Goal: Task Accomplishment & Management: Complete application form

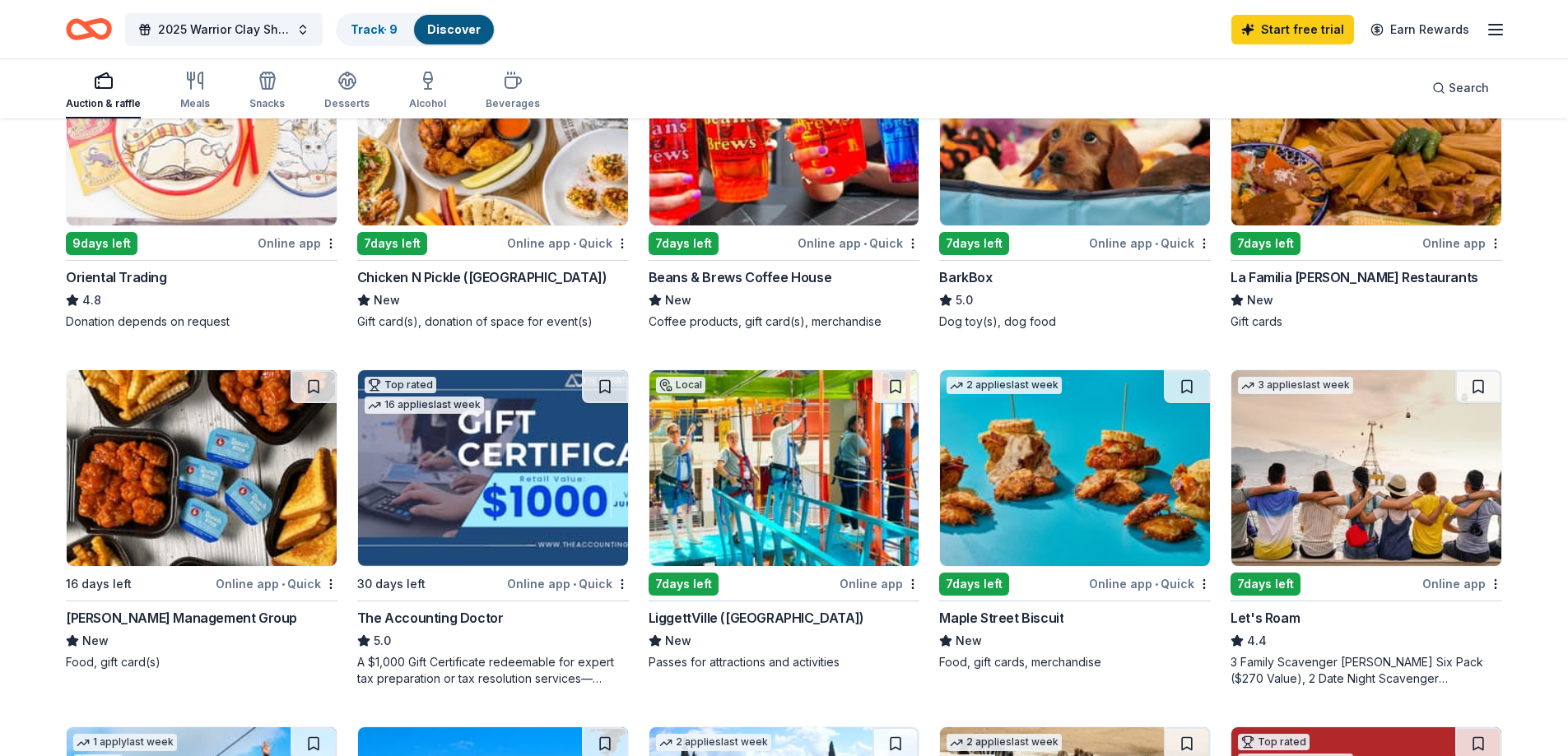
scroll to position [466, 0]
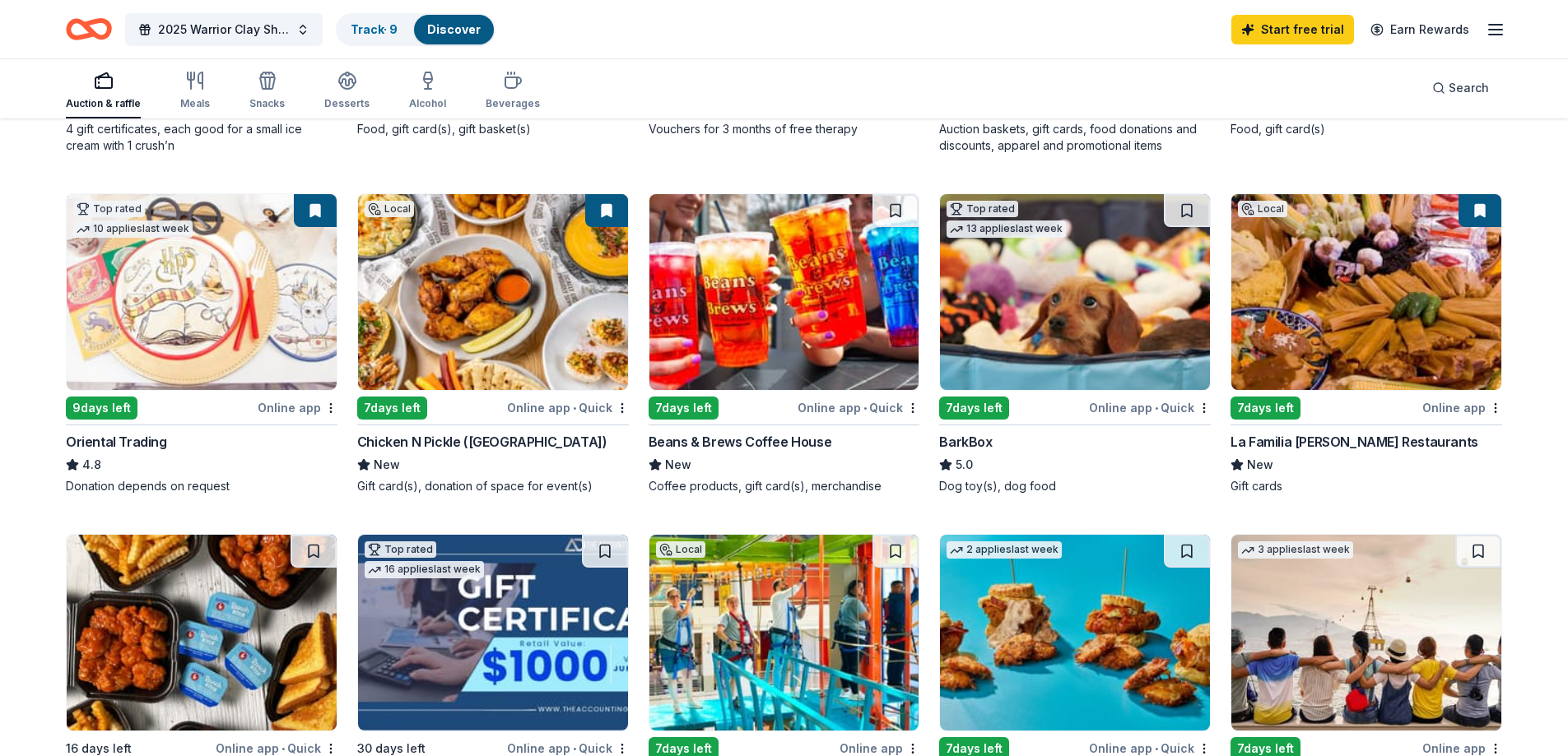
click at [964, 405] on div "7 days left" at bounding box center [975, 408] width 70 height 23
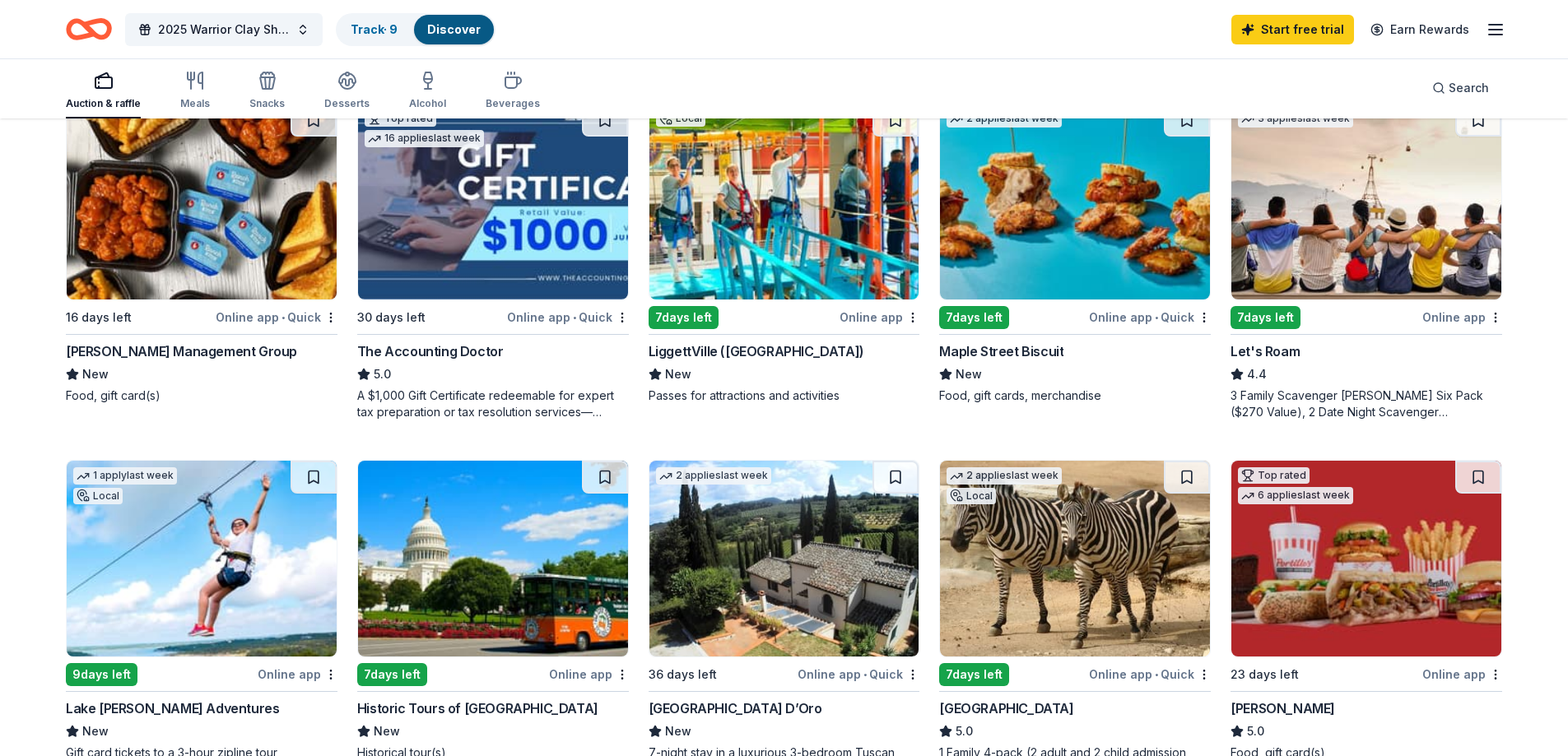
scroll to position [1043, 0]
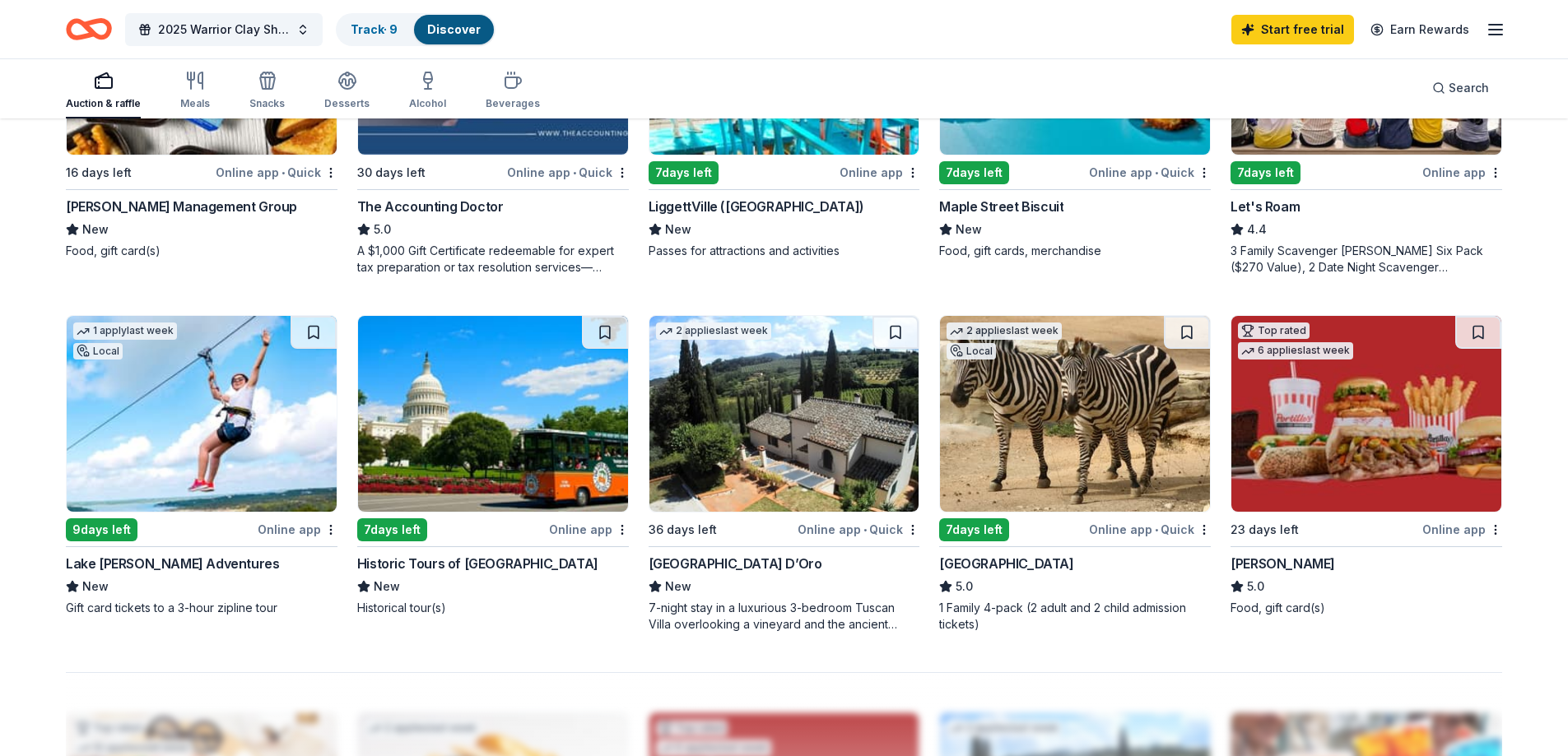
click at [102, 534] on div "9 days left" at bounding box center [102, 530] width 72 height 23
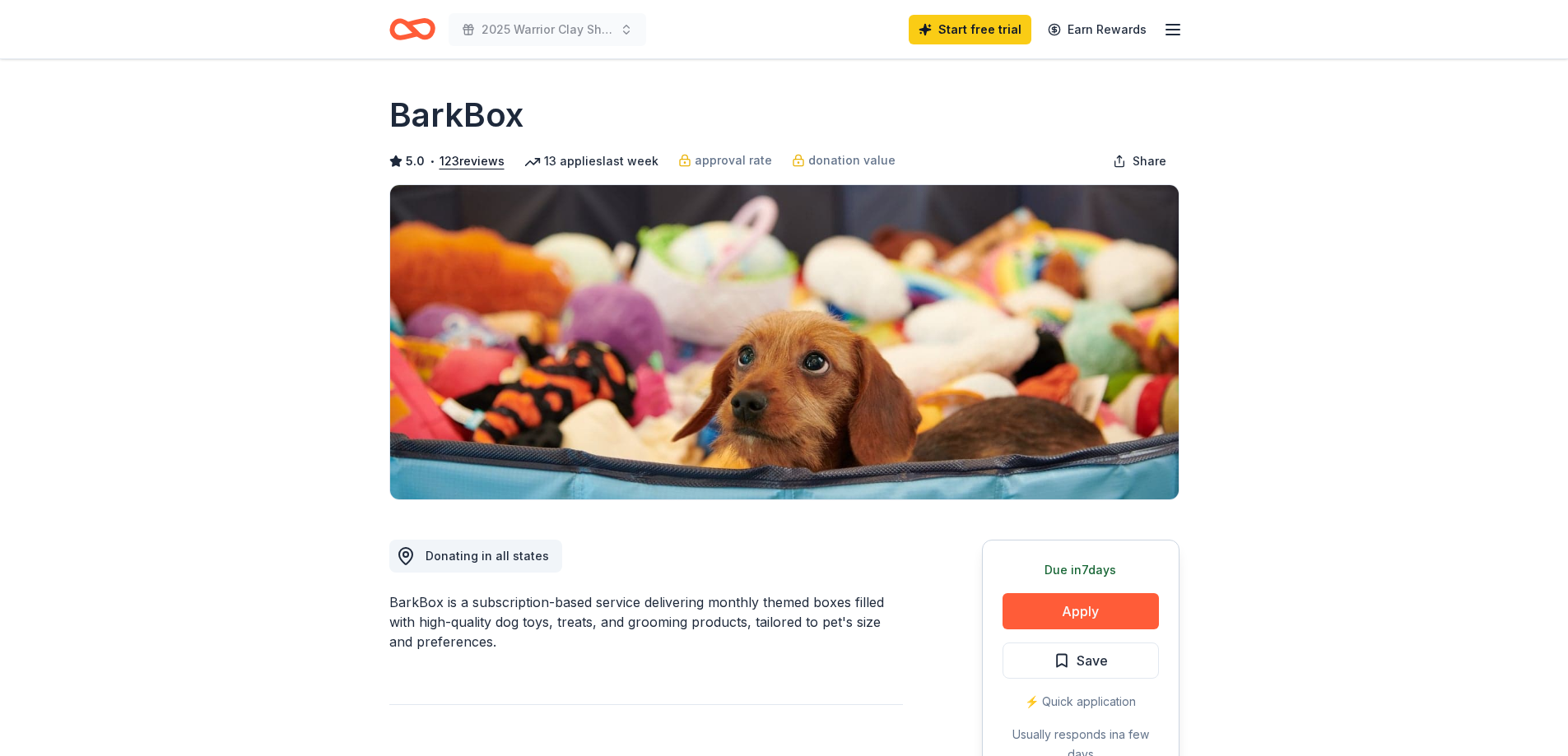
scroll to position [165, 0]
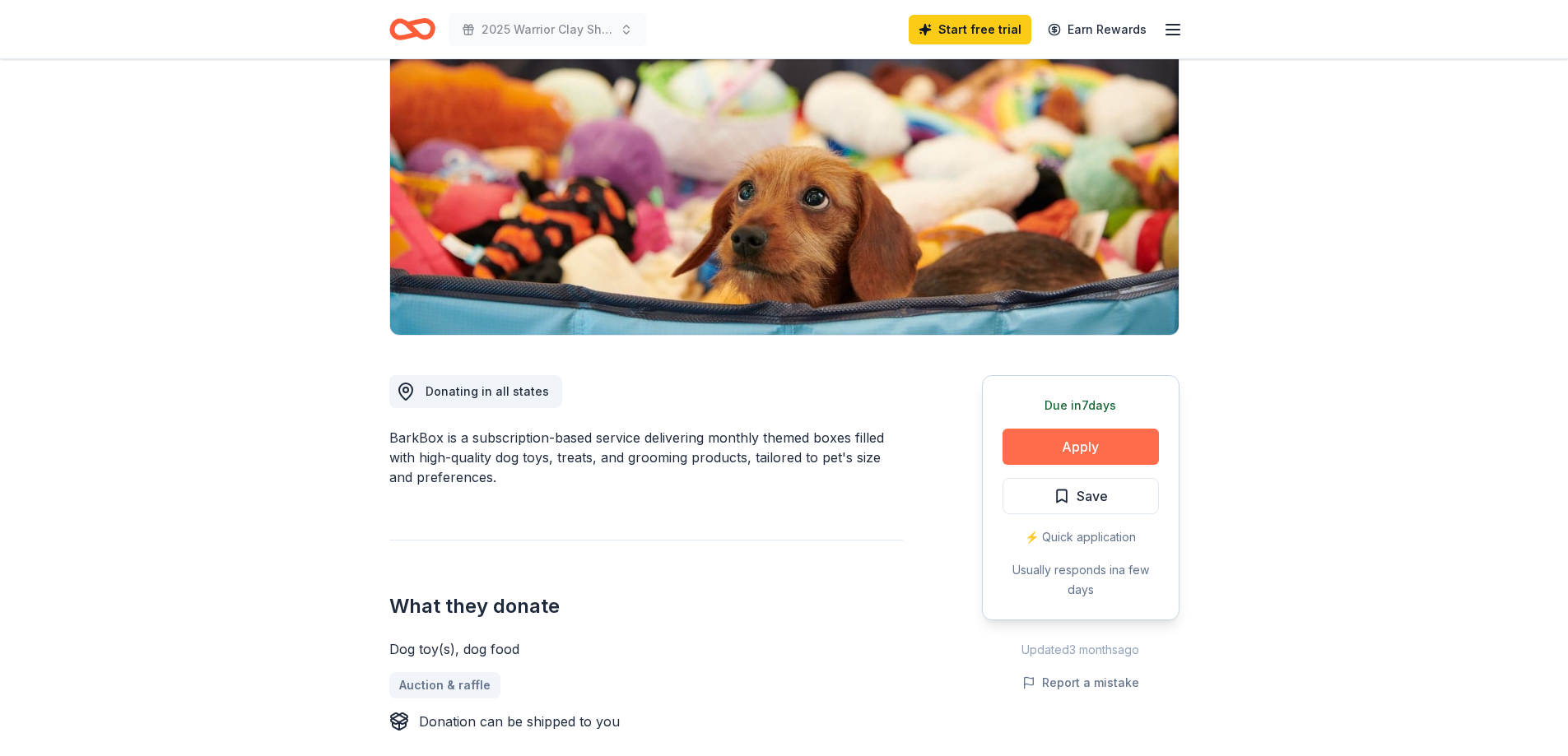
click at [1093, 453] on button "Apply" at bounding box center [1081, 446] width 156 height 36
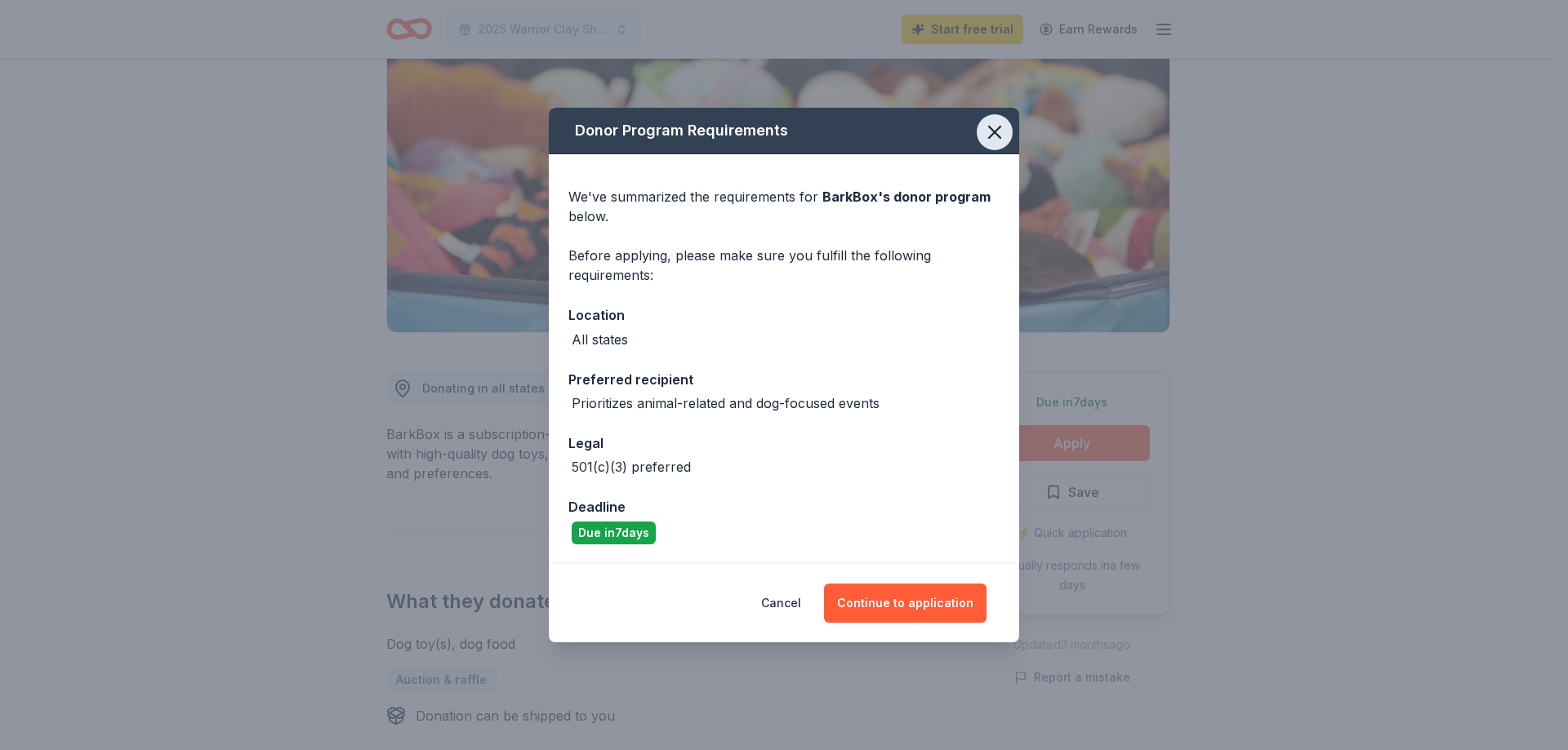
click at [992, 138] on icon "button" at bounding box center [995, 133] width 23 height 23
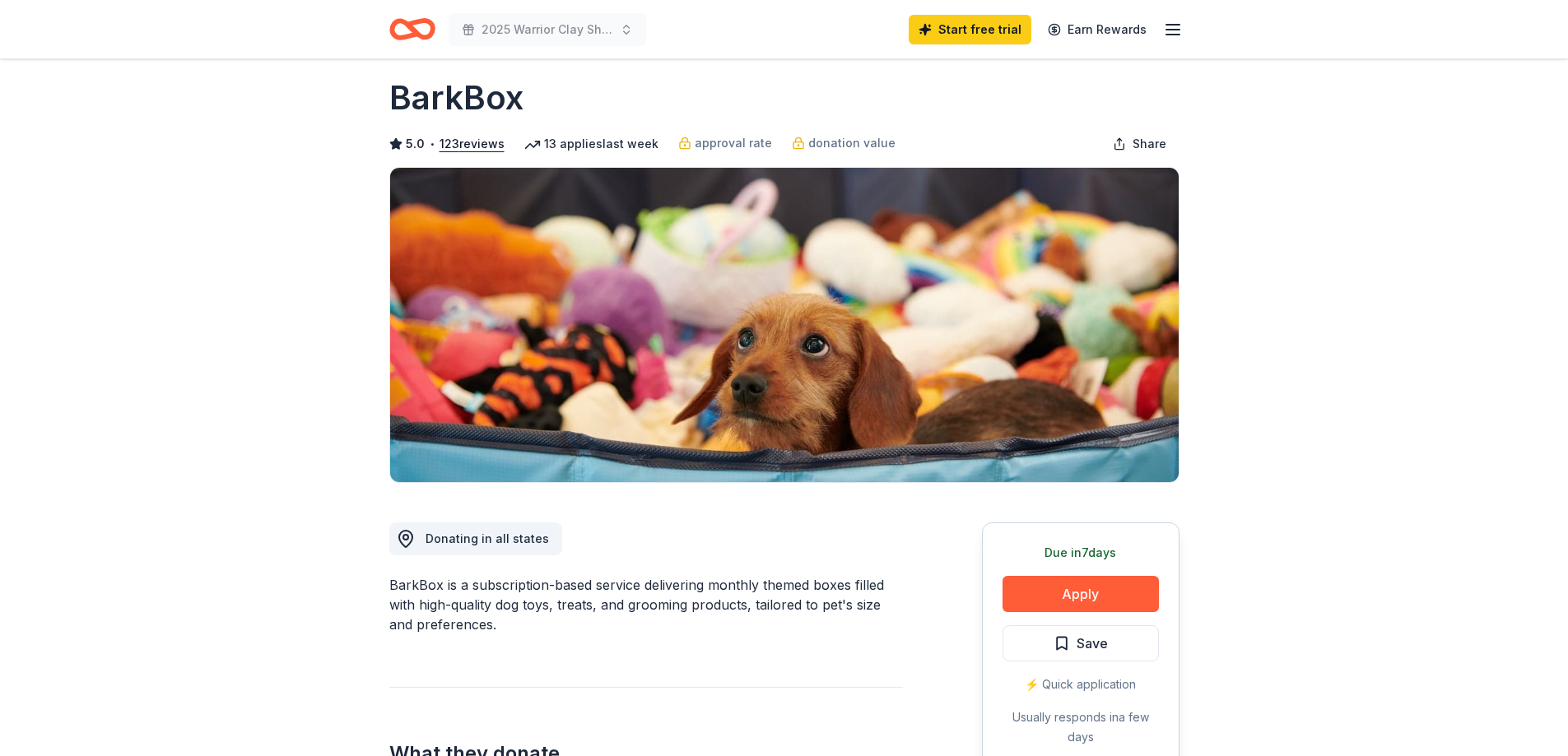
scroll to position [0, 0]
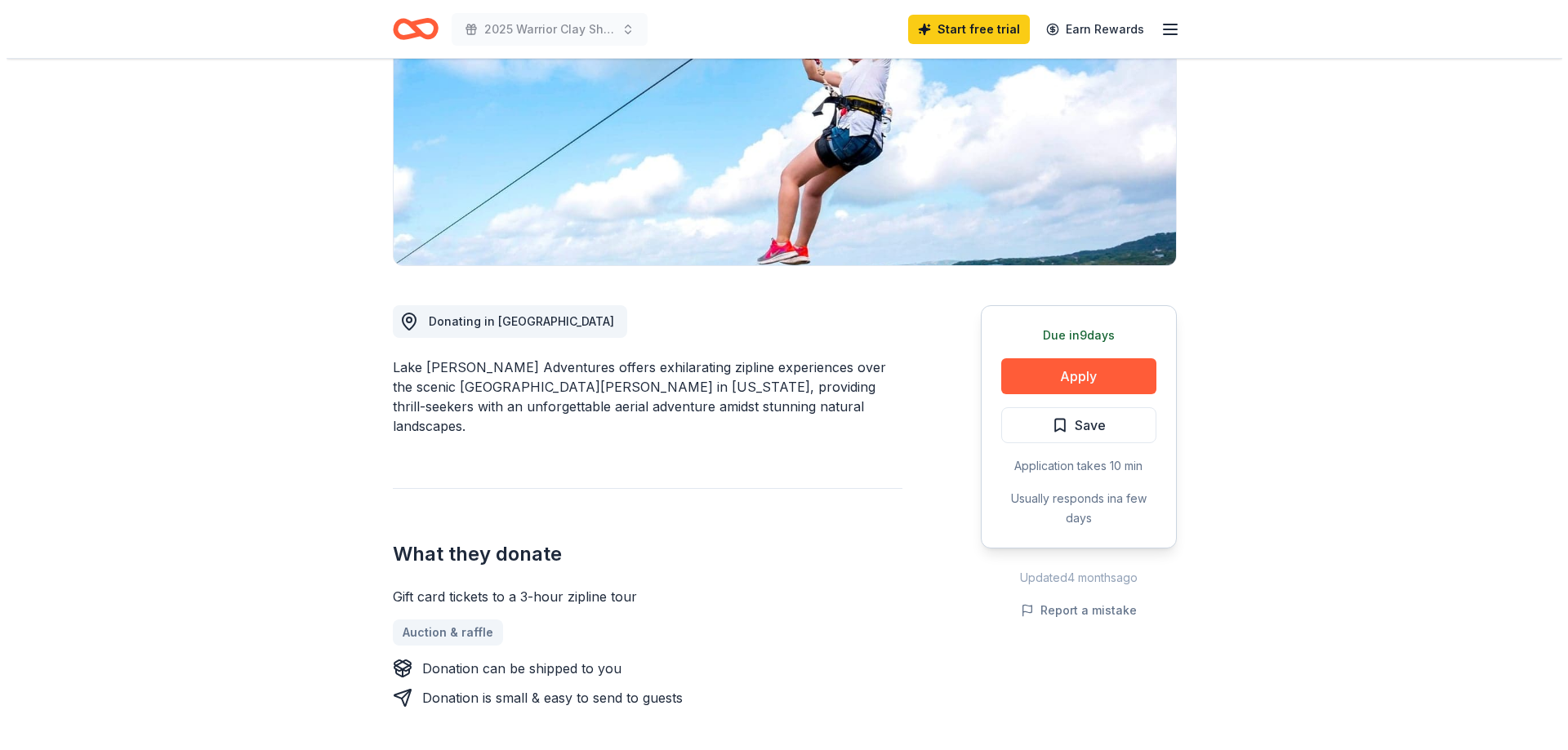
scroll to position [81, 0]
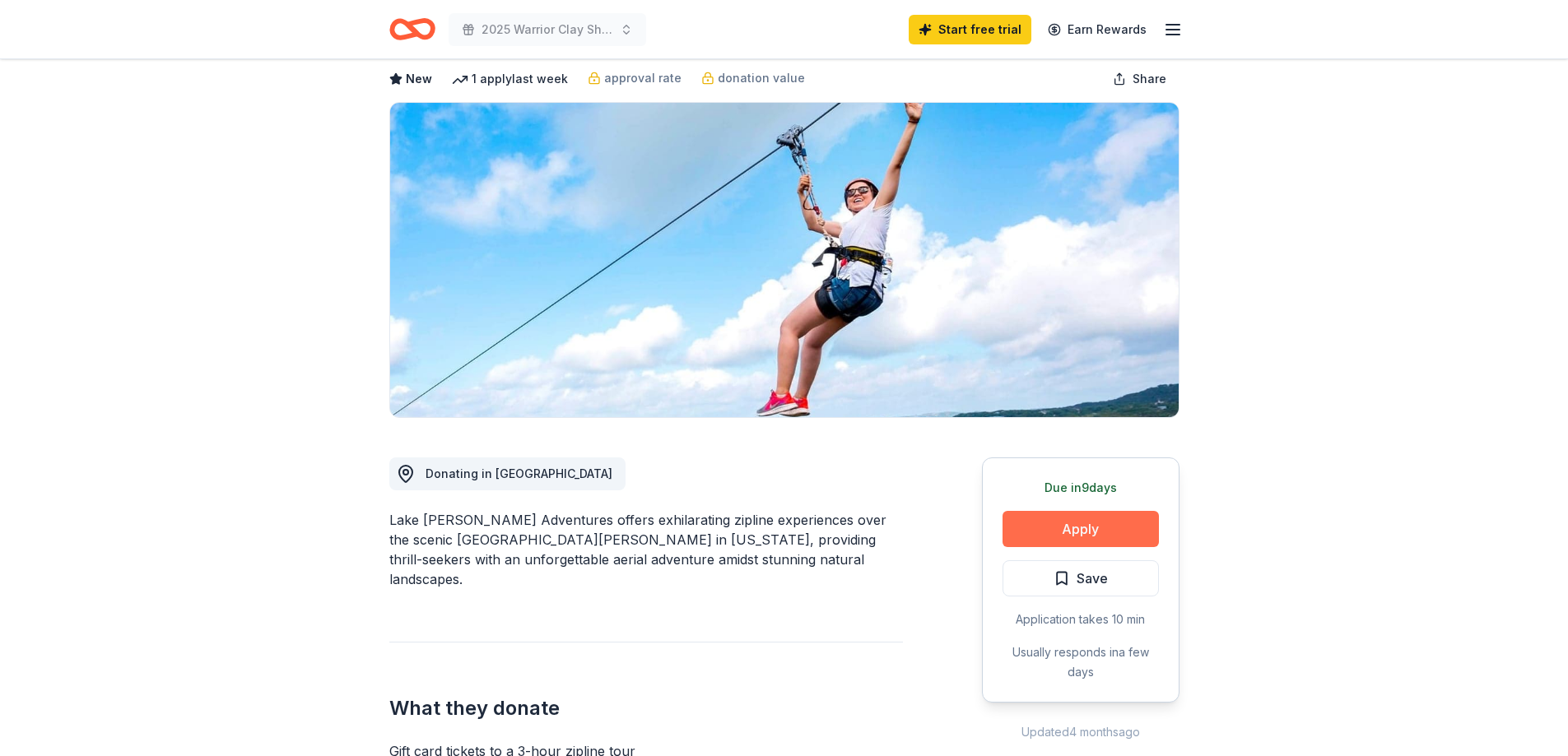
click at [1065, 537] on button "Apply" at bounding box center [1081, 529] width 156 height 36
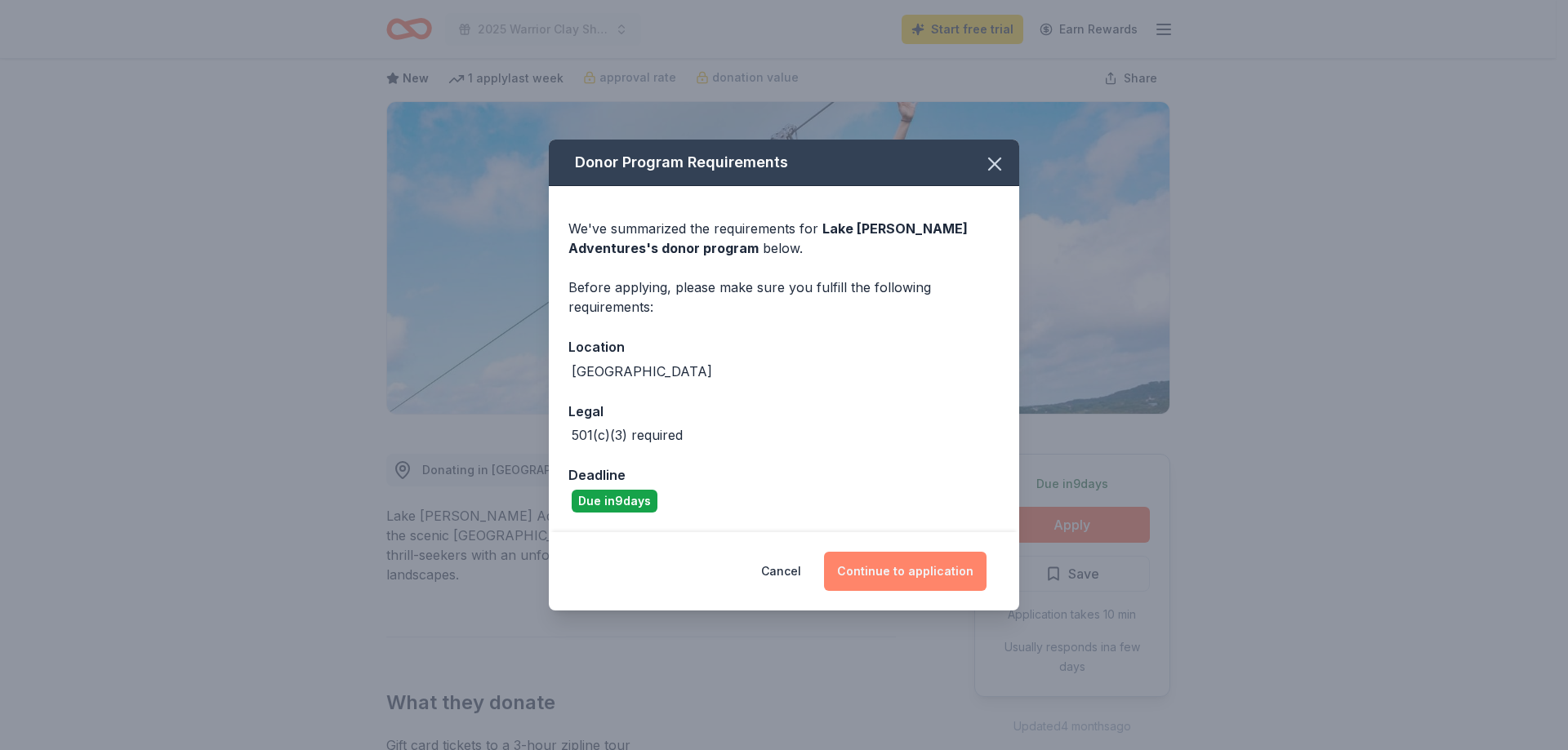
click at [895, 572] on button "Continue to application" at bounding box center [905, 571] width 163 height 39
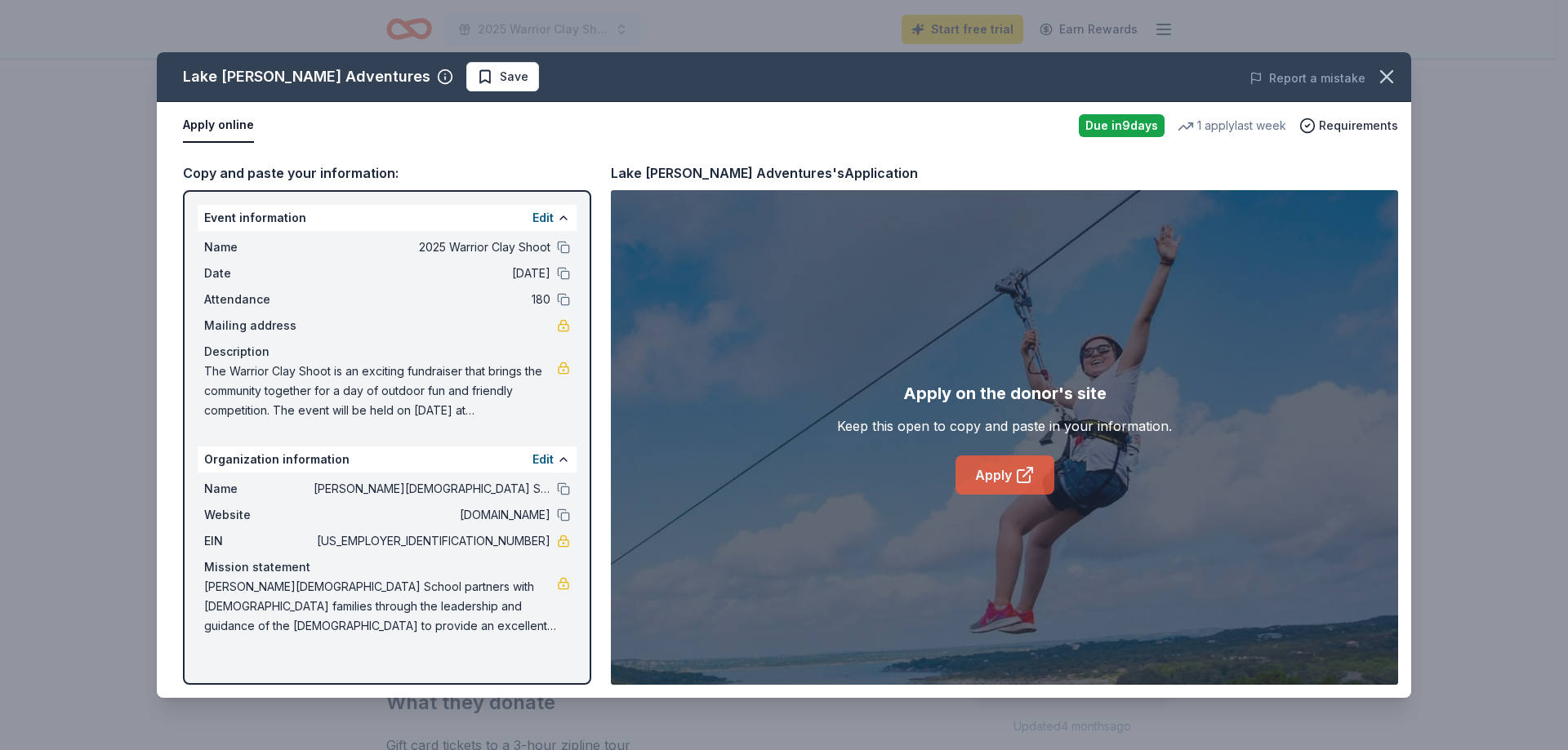
click at [998, 479] on link "Apply" at bounding box center [1004, 475] width 99 height 39
